Goal: Task Accomplishment & Management: Complete application form

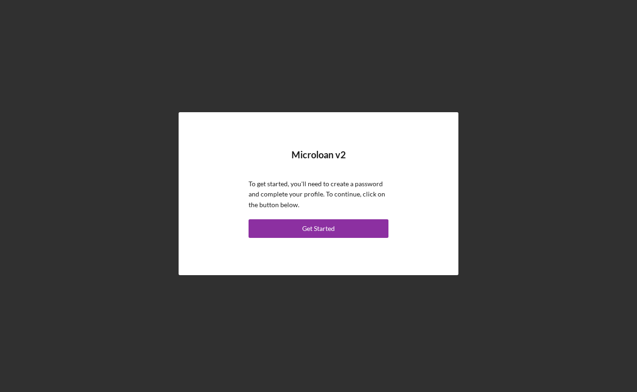
click at [263, 238] on button "Get Started" at bounding box center [318, 228] width 140 height 19
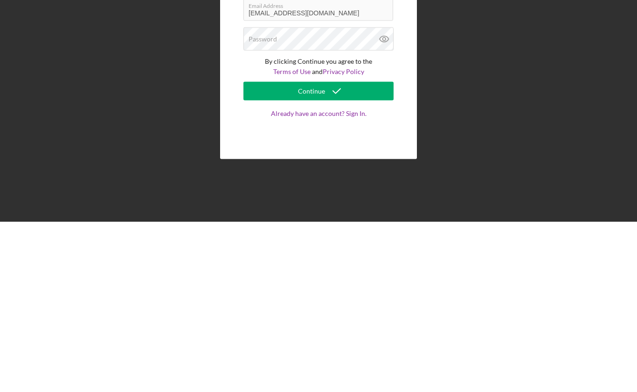
type input "Ashly"
click at [258, 206] on label "Password" at bounding box center [262, 209] width 28 height 7
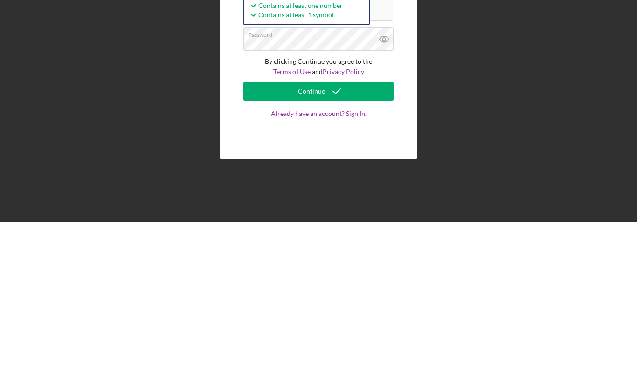
click at [300, 252] on div "Continue" at bounding box center [311, 261] width 27 height 19
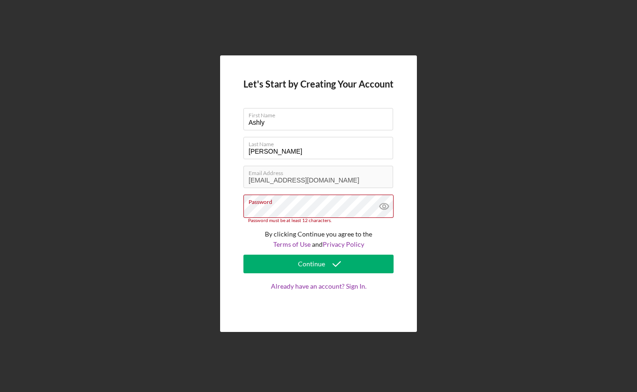
click at [386, 195] on icon at bounding box center [383, 206] width 23 height 23
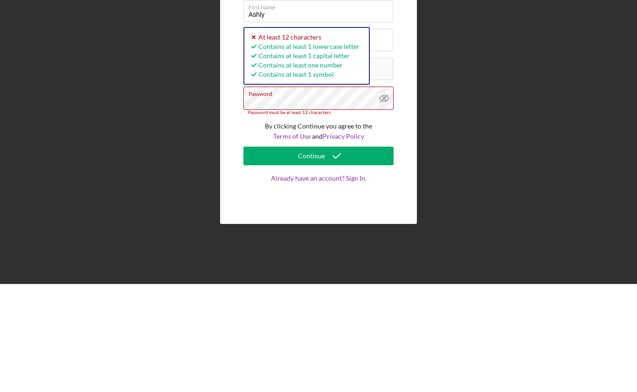
click at [290, 255] on button "Continue" at bounding box center [318, 264] width 150 height 19
click at [389, 195] on icon at bounding box center [383, 206] width 23 height 23
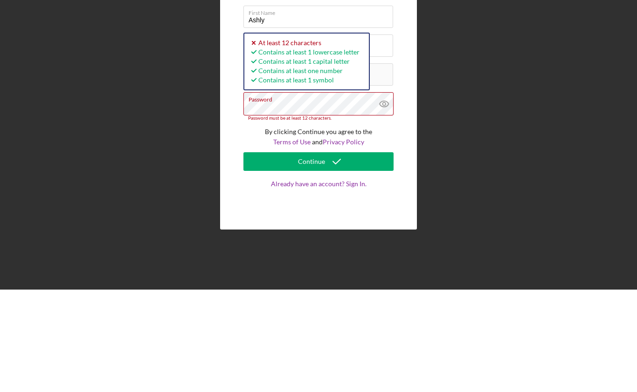
click at [384, 195] on icon at bounding box center [383, 206] width 23 height 23
